Goal: Task Accomplishment & Management: Manage account settings

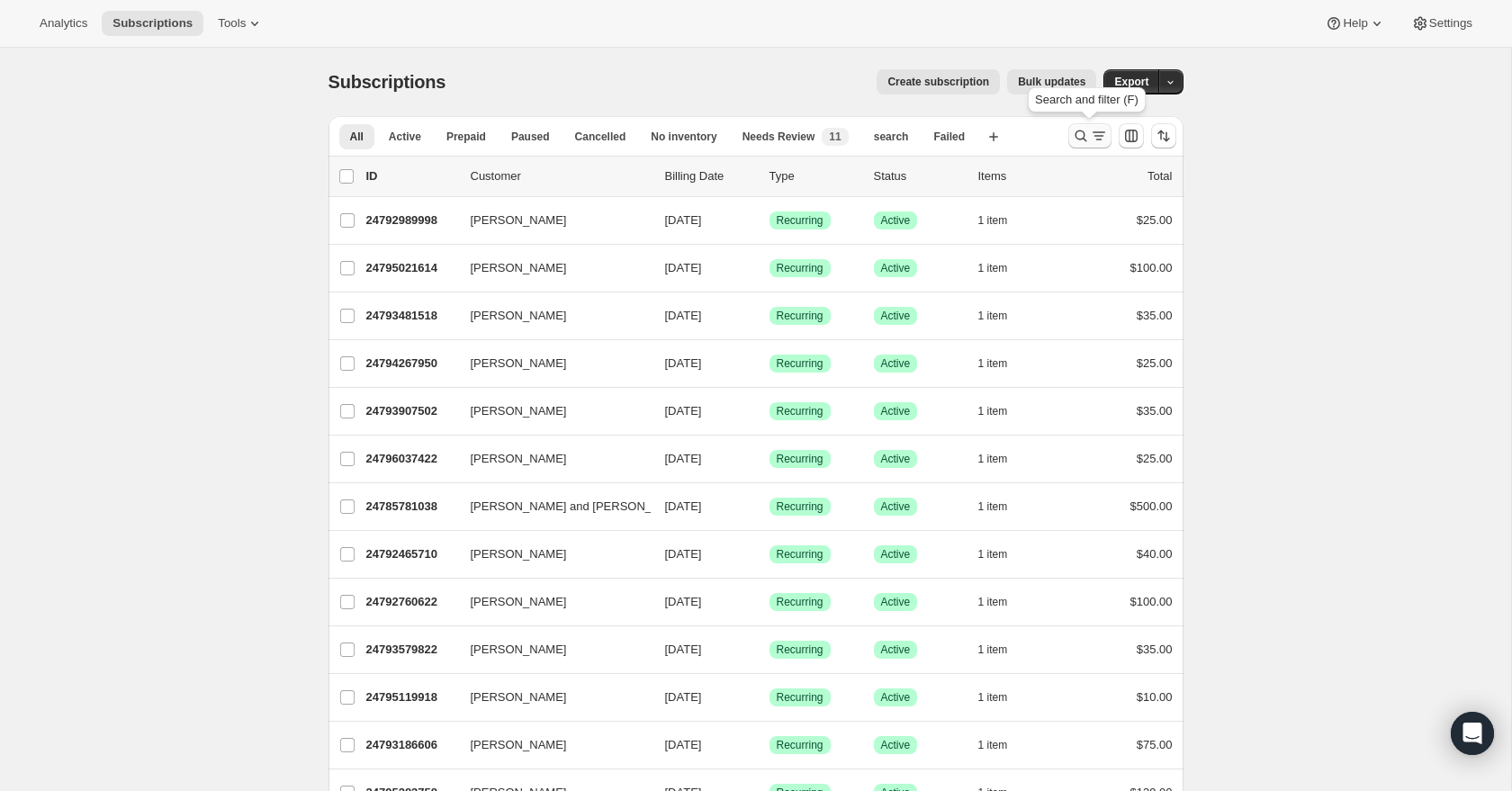
click at [1084, 137] on icon "Search and filter results" at bounding box center [1082, 136] width 18 height 18
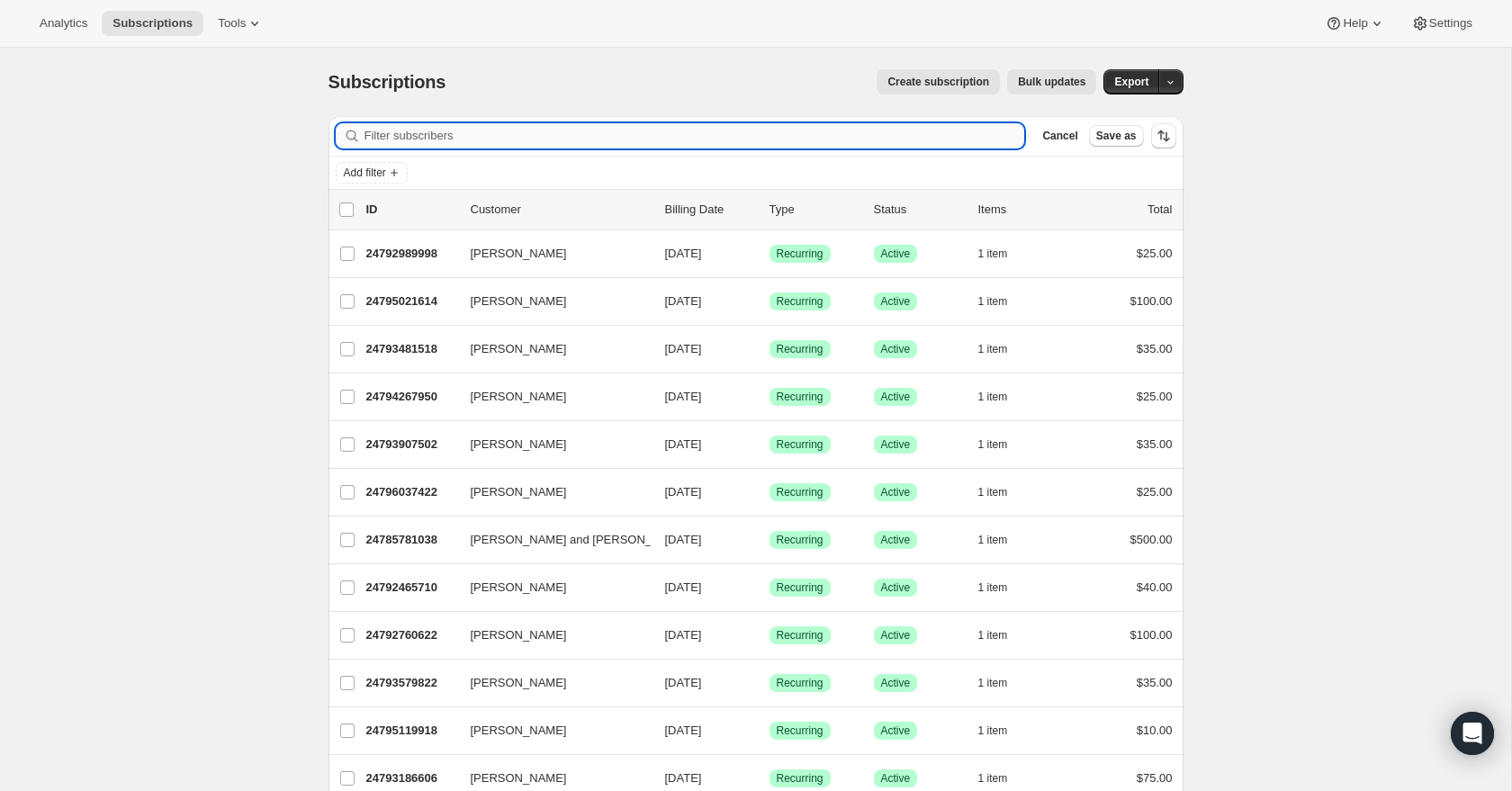
click at [790, 142] on input "Filter subscribers" at bounding box center [694, 136] width 660 height 26
click at [798, 139] on input "Filter subscribers" at bounding box center [694, 136] width 660 height 26
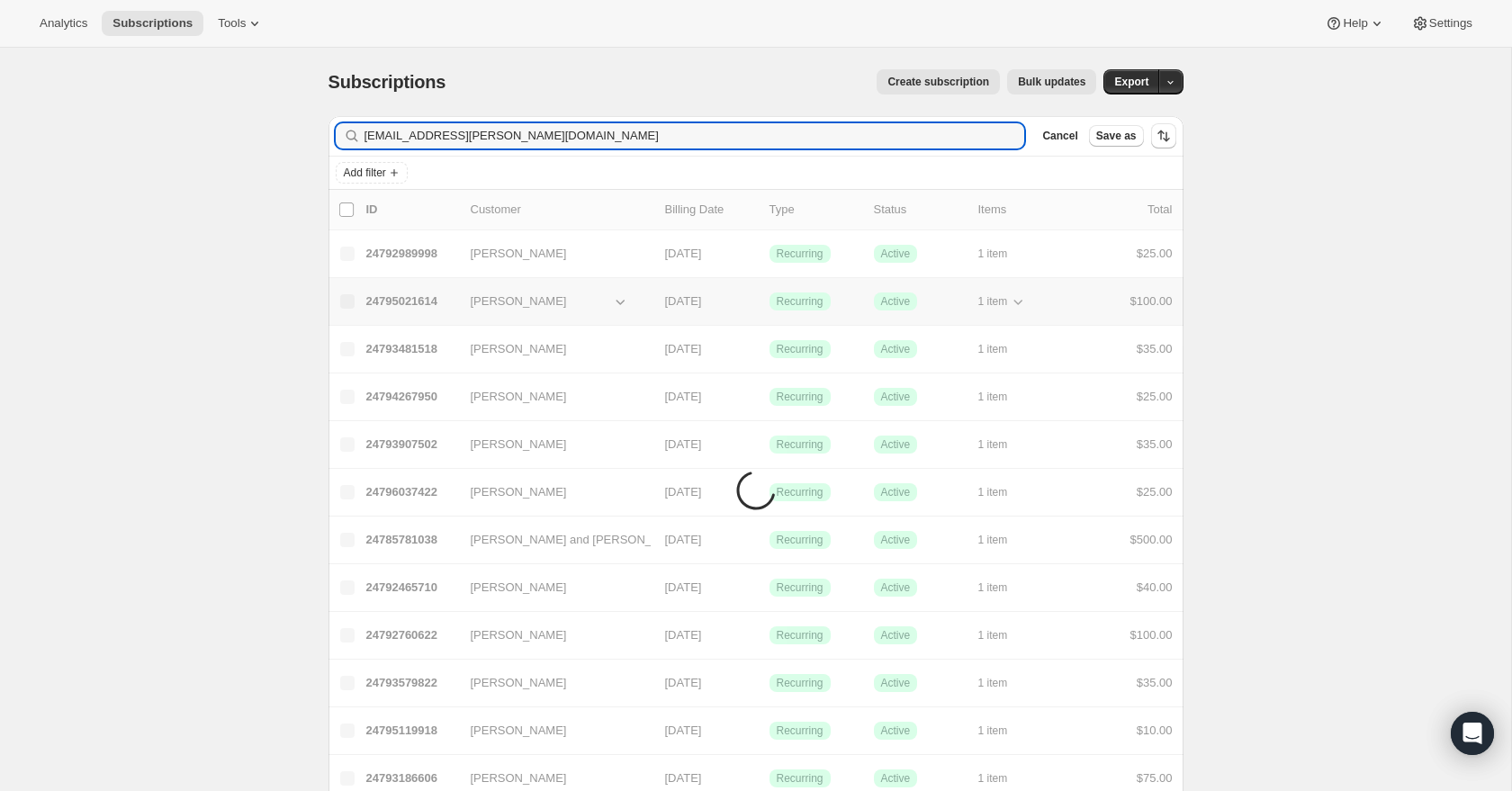
type input "[EMAIL_ADDRESS][PERSON_NAME][DOMAIN_NAME]"
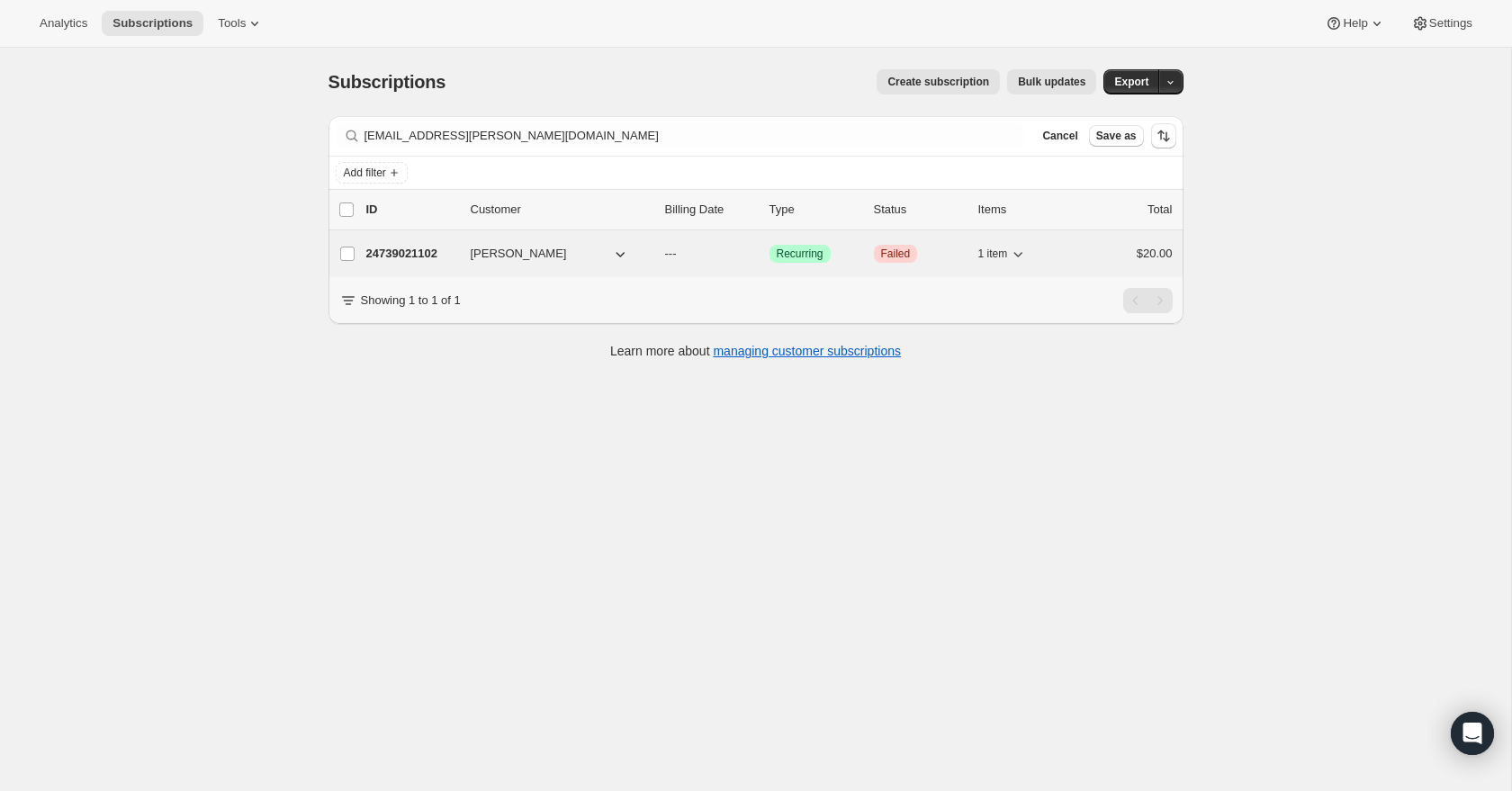
click at [594, 263] on div "24739021102 [PERSON_NAME] --- Success Recurring Critical Failed 1 item $20.00" at bounding box center [769, 254] width 807 height 26
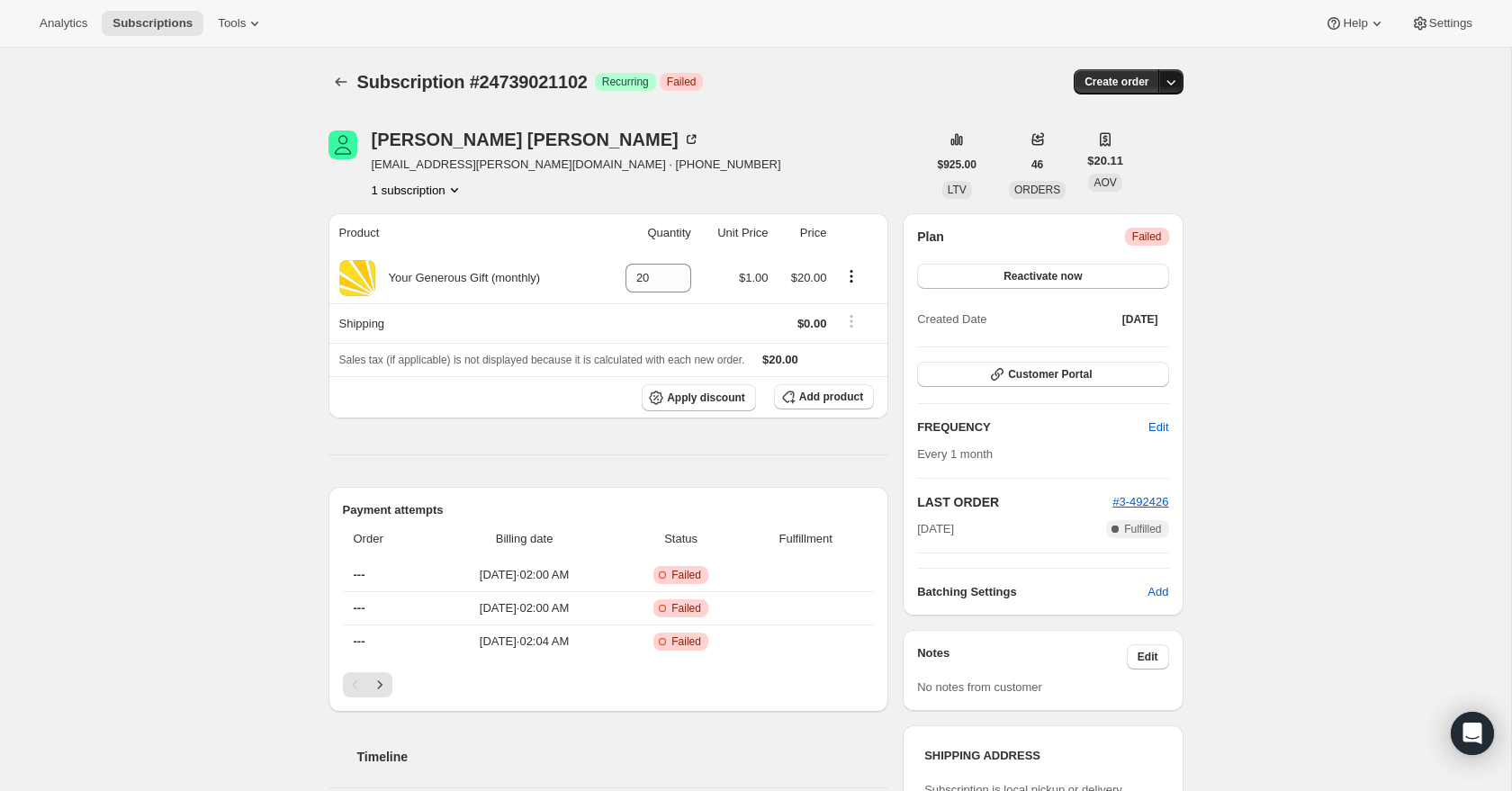
click at [1173, 86] on icon "button" at bounding box center [1171, 82] width 18 height 18
click at [1245, 162] on div "Subscription #24739021102. This page is ready Subscription #24739021102 Success…" at bounding box center [756, 767] width 1511 height 1440
click at [1064, 374] on span "Customer Portal" at bounding box center [1050, 374] width 83 height 15
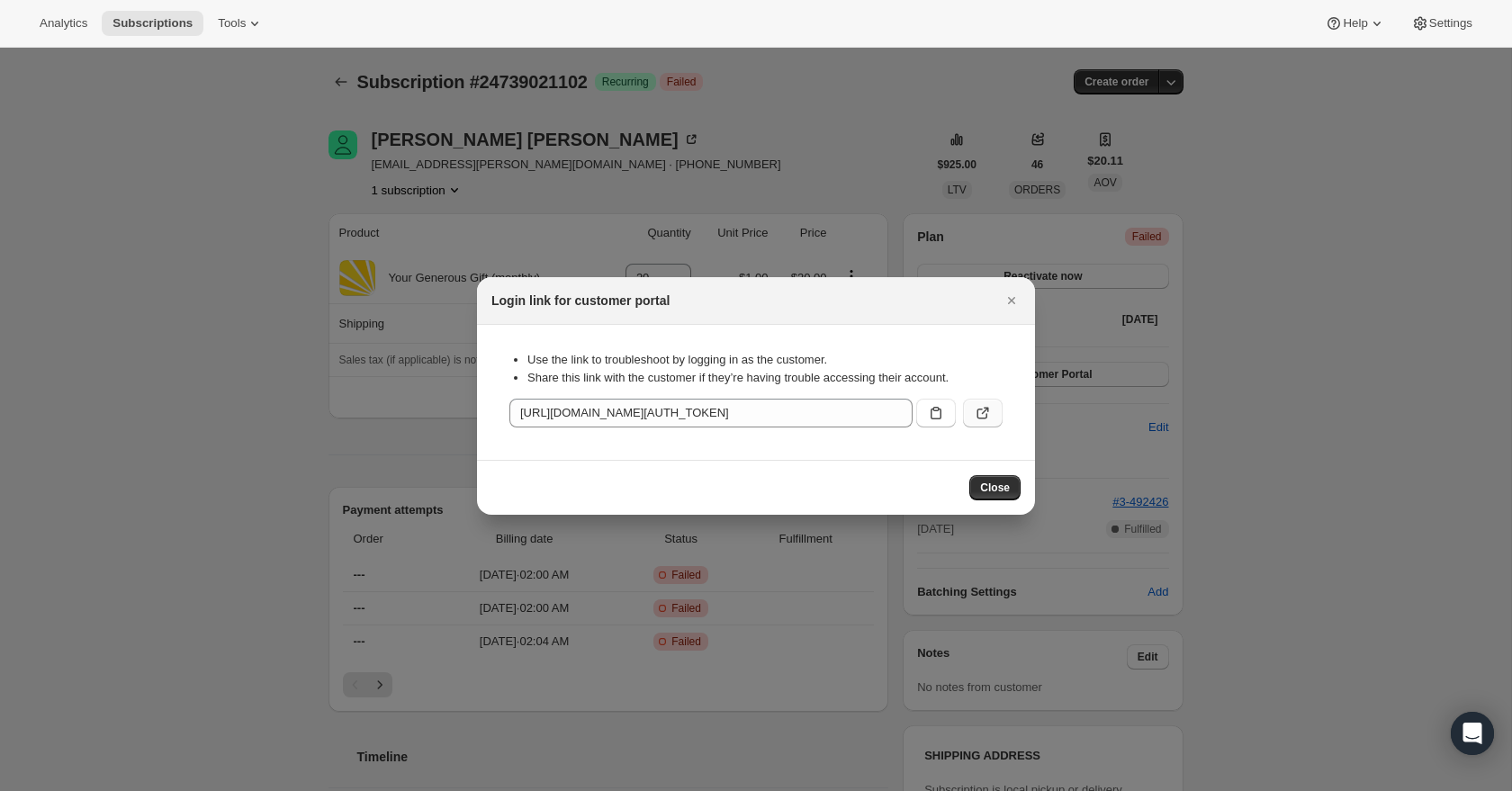
click at [977, 413] on icon ":rc3:" at bounding box center [983, 414] width 11 height 11
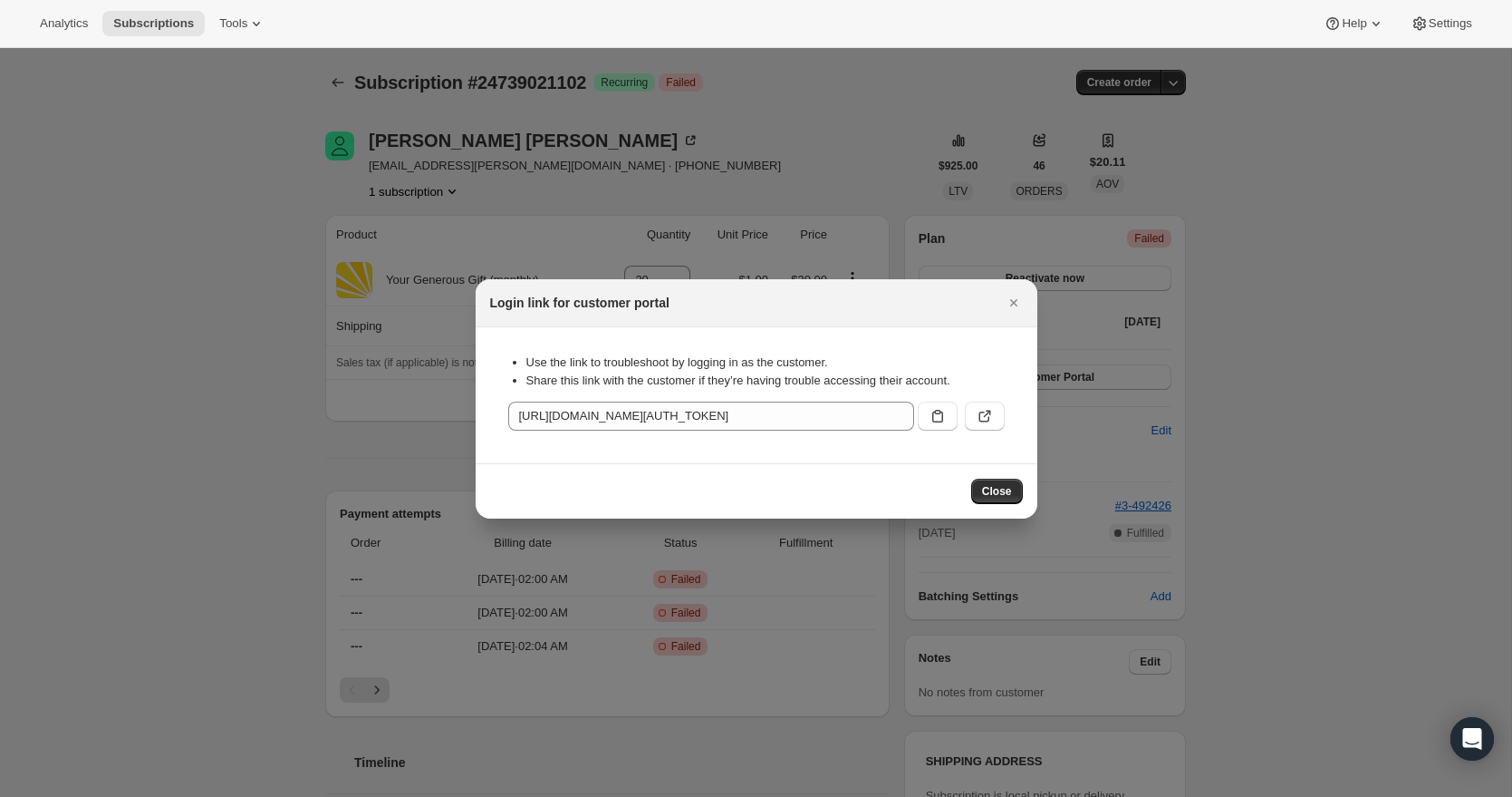
click at [1015, 298] on icon "Close" at bounding box center [1014, 303] width 18 height 18
